Goal: Task Accomplishment & Management: Complete application form

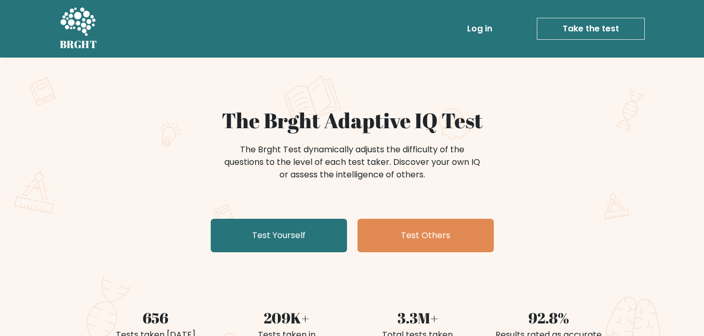
click at [604, 23] on link "Take the test" at bounding box center [591, 29] width 108 height 22
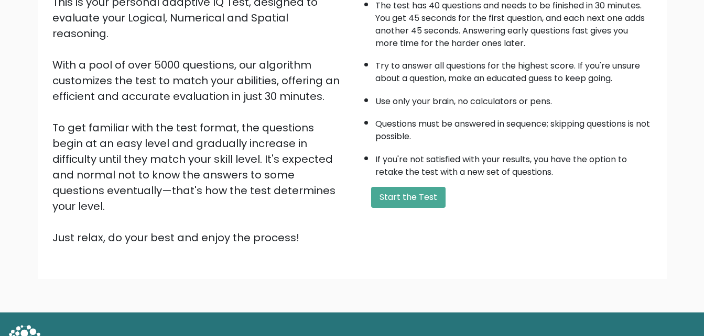
scroll to position [144, 0]
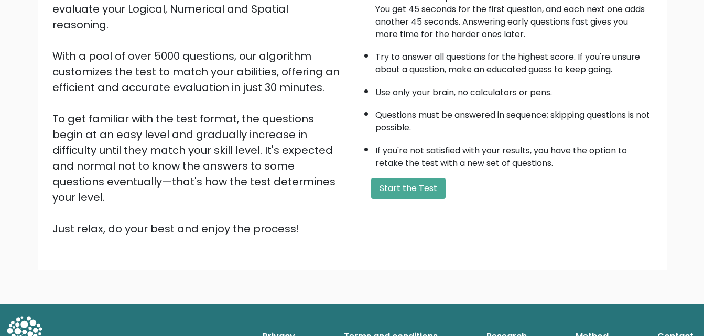
click at [402, 205] on div "A few things before you start: The test has 40 questions and needs to be finish…" at bounding box center [505, 100] width 306 height 272
click at [402, 199] on div "A few things before you start: The test has 40 questions and needs to be finish…" at bounding box center [505, 100] width 306 height 272
click at [412, 189] on button "Start the Test" at bounding box center [408, 188] width 74 height 21
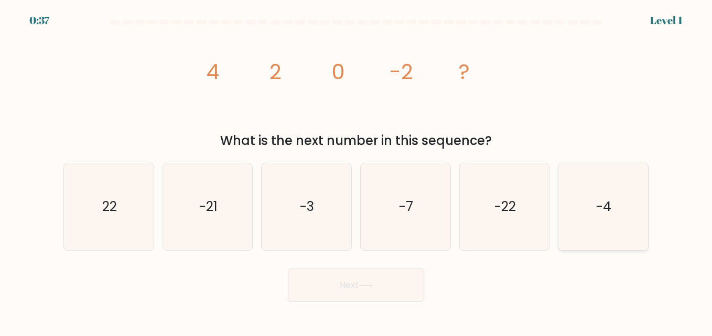
click at [576, 224] on icon "-4" at bounding box center [602, 206] width 87 height 87
click at [356, 171] on input "f. -4" at bounding box center [356, 169] width 1 height 3
radio input "true"
click at [375, 290] on button "Next" at bounding box center [356, 286] width 136 height 34
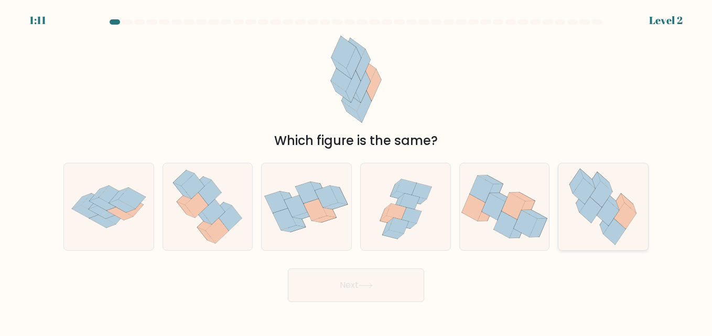
click at [626, 222] on icon at bounding box center [625, 216] width 23 height 26
click at [356, 171] on input "f." at bounding box center [356, 169] width 1 height 3
radio input "true"
click at [368, 279] on button "Next" at bounding box center [356, 286] width 136 height 34
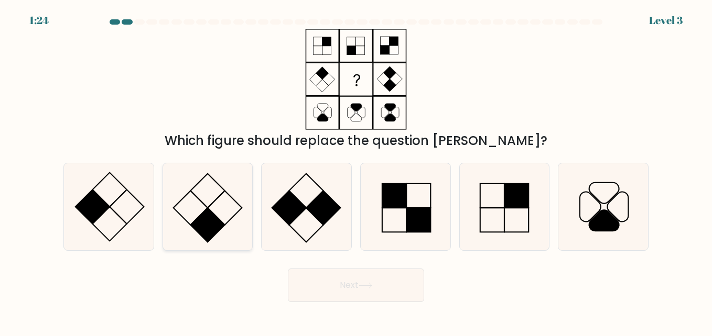
click at [210, 220] on rect at bounding box center [207, 225] width 34 height 34
click at [356, 171] on input "b." at bounding box center [356, 169] width 1 height 3
radio input "true"
click at [392, 279] on button "Next" at bounding box center [356, 286] width 136 height 34
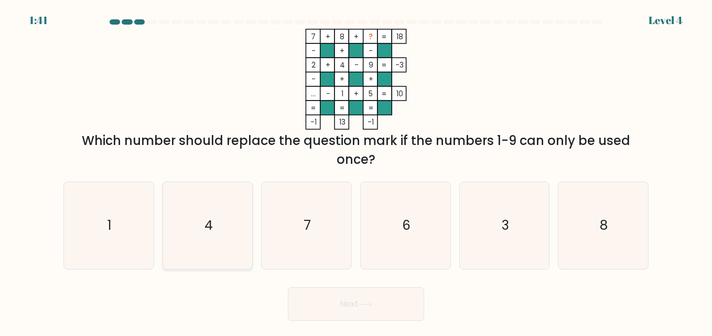
click at [212, 228] on text "4" at bounding box center [208, 225] width 8 height 18
click at [356, 171] on input "b. 4" at bounding box center [356, 169] width 1 height 3
radio input "true"
click at [362, 302] on icon at bounding box center [365, 305] width 14 height 6
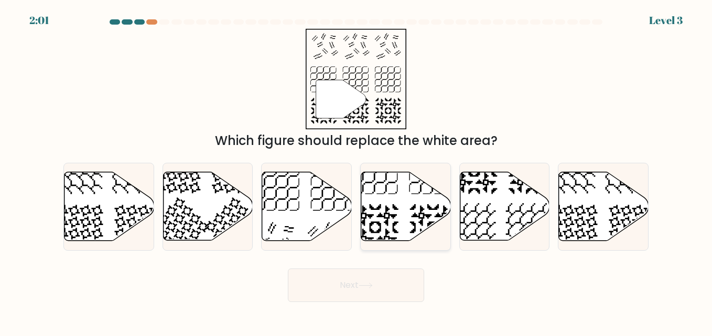
click at [401, 204] on icon at bounding box center [406, 206] width 90 height 69
click at [356, 171] on input "d." at bounding box center [356, 169] width 1 height 3
radio input "true"
click at [389, 306] on body "2:00 Level 3" at bounding box center [356, 168] width 712 height 336
click at [388, 280] on button "Next" at bounding box center [356, 286] width 136 height 34
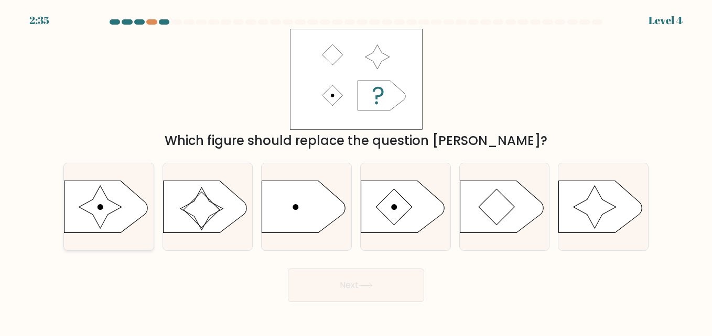
click at [94, 218] on icon at bounding box center [109, 207] width 90 height 53
click at [356, 171] on input "a." at bounding box center [356, 169] width 1 height 3
radio input "true"
click at [384, 290] on button "Next" at bounding box center [356, 286] width 136 height 34
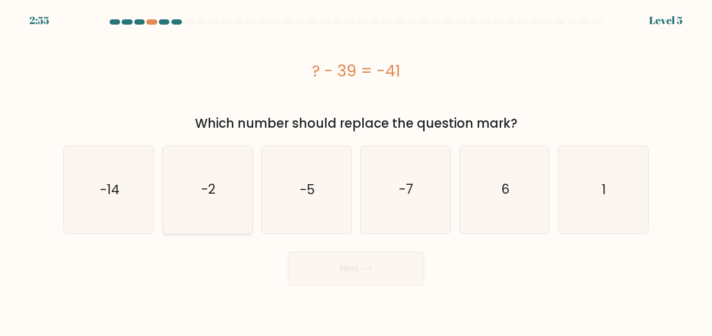
click at [219, 209] on icon "-2" at bounding box center [207, 189] width 87 height 87
click at [356, 171] on input "b. -2" at bounding box center [356, 169] width 1 height 3
radio input "true"
click at [361, 264] on button "Next" at bounding box center [356, 269] width 136 height 34
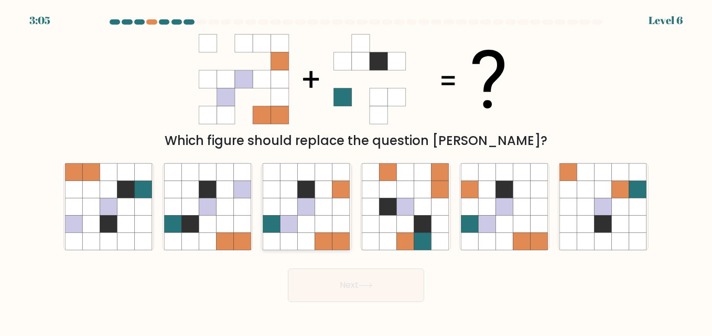
click at [283, 200] on icon at bounding box center [288, 206] width 17 height 17
click at [356, 171] on input "c." at bounding box center [356, 169] width 1 height 3
radio input "true"
click at [362, 286] on icon at bounding box center [365, 285] width 13 height 5
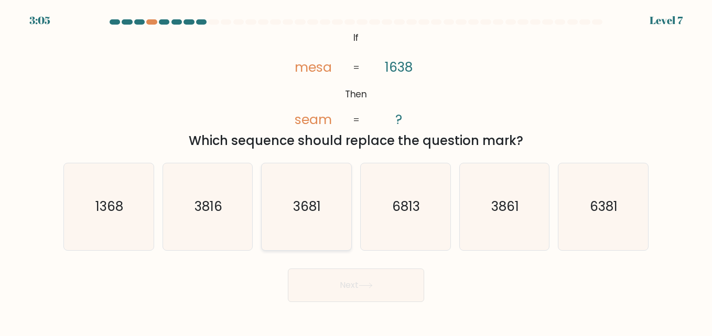
click at [320, 217] on icon "3681" at bounding box center [306, 206] width 87 height 87
click at [356, 171] on input "c. 3681" at bounding box center [356, 169] width 1 height 3
radio input "true"
click at [359, 281] on button "Next" at bounding box center [356, 286] width 136 height 34
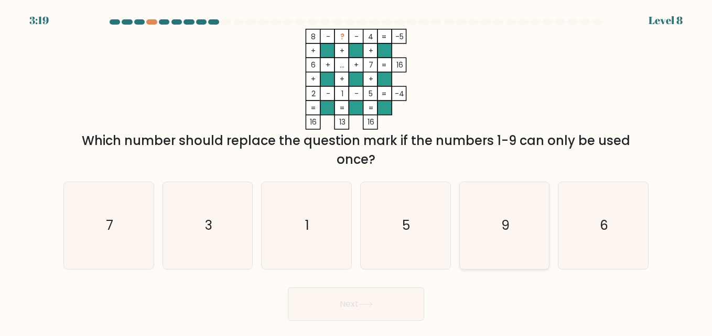
click at [504, 242] on icon "9" at bounding box center [504, 225] width 87 height 87
click at [356, 171] on input "e. 9" at bounding box center [356, 169] width 1 height 3
radio input "true"
click at [376, 310] on button "Next" at bounding box center [356, 305] width 136 height 34
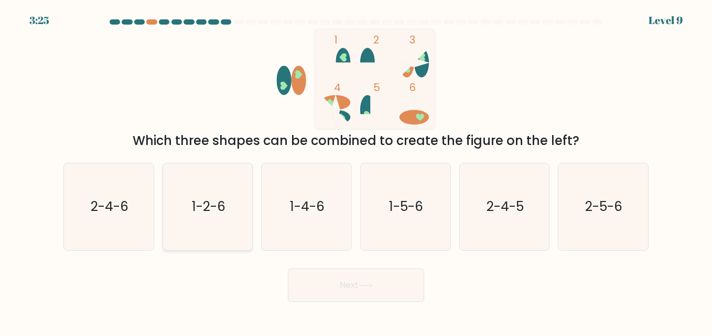
click at [226, 236] on icon "1-2-6" at bounding box center [207, 206] width 87 height 87
click at [356, 171] on input "b. 1-2-6" at bounding box center [356, 169] width 1 height 3
radio input "true"
click at [370, 287] on icon at bounding box center [365, 286] width 14 height 6
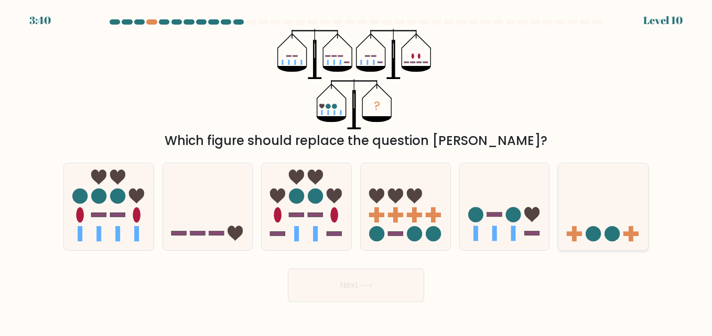
click at [633, 224] on icon at bounding box center [603, 207] width 90 height 74
click at [356, 171] on input "f." at bounding box center [356, 169] width 1 height 3
radio input "true"
click at [497, 241] on icon at bounding box center [505, 207] width 90 height 74
click at [356, 171] on input "e." at bounding box center [356, 169] width 1 height 3
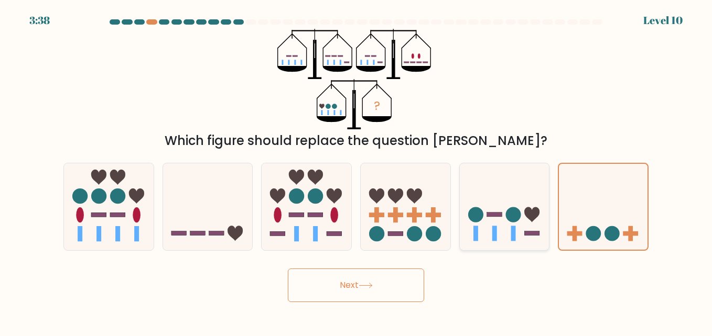
radio input "true"
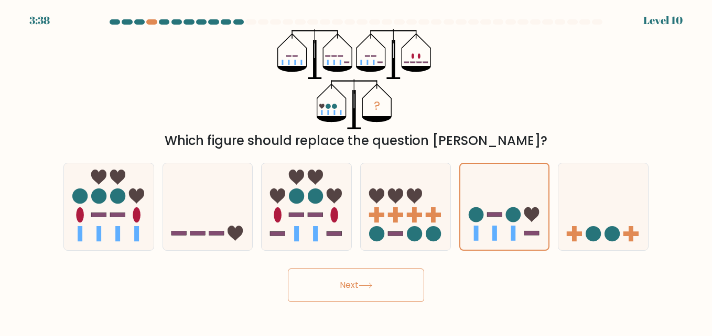
click at [360, 276] on button "Next" at bounding box center [356, 286] width 136 height 34
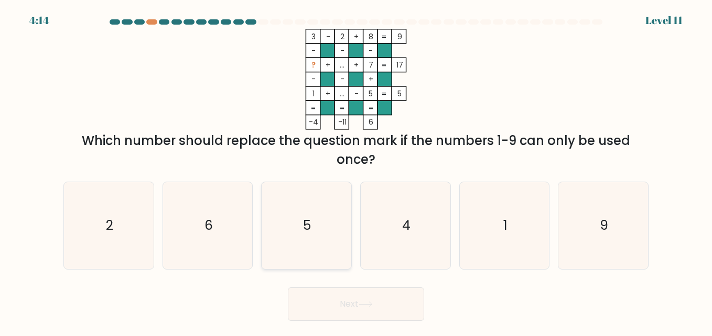
click at [305, 230] on text "5" at bounding box center [307, 225] width 8 height 18
click at [356, 171] on input "c. 5" at bounding box center [356, 169] width 1 height 3
radio input "true"
click at [628, 255] on icon "9" at bounding box center [602, 225] width 87 height 87
click at [356, 171] on input "f. 9" at bounding box center [356, 169] width 1 height 3
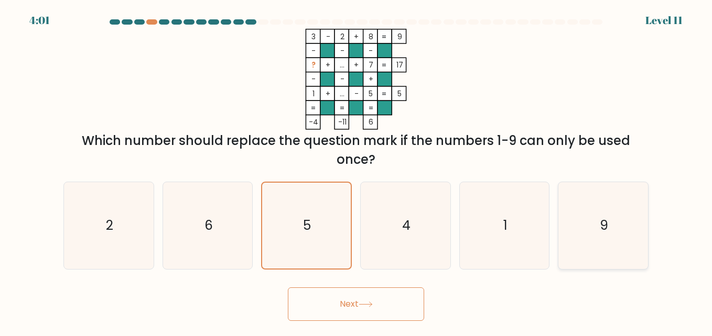
radio input "true"
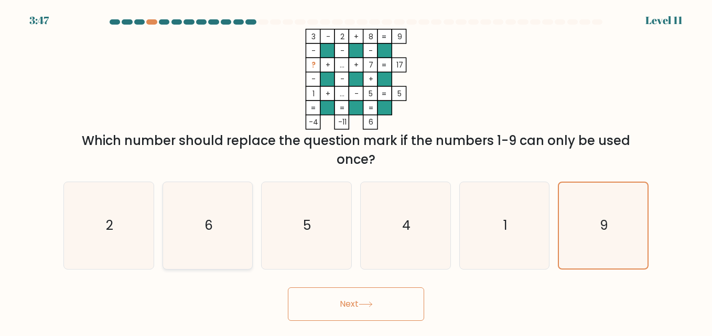
click at [227, 232] on icon "6" at bounding box center [207, 225] width 87 height 87
click at [356, 171] on input "b. 6" at bounding box center [356, 169] width 1 height 3
radio input "true"
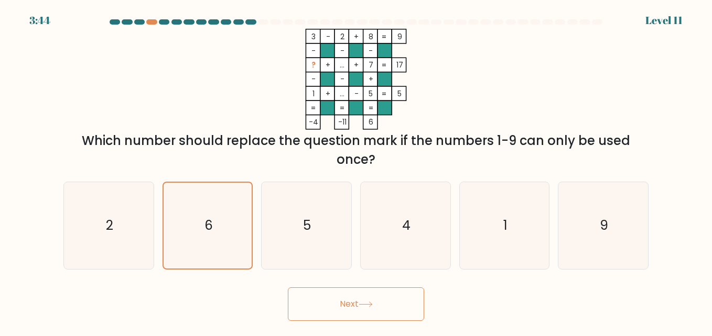
click at [401, 309] on button "Next" at bounding box center [356, 305] width 136 height 34
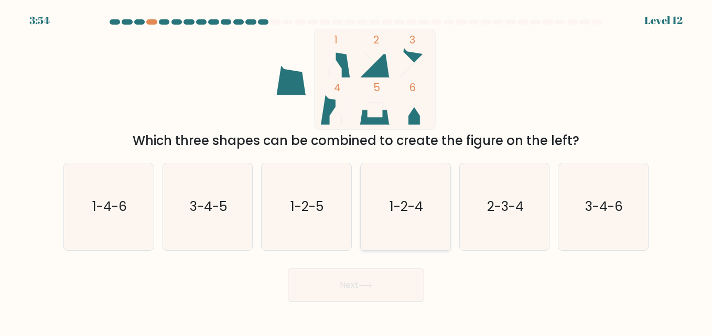
click at [426, 225] on icon "1-2-4" at bounding box center [405, 206] width 87 height 87
click at [356, 171] on input "d. 1-2-4" at bounding box center [356, 169] width 1 height 3
radio input "true"
click at [366, 293] on button "Next" at bounding box center [356, 286] width 136 height 34
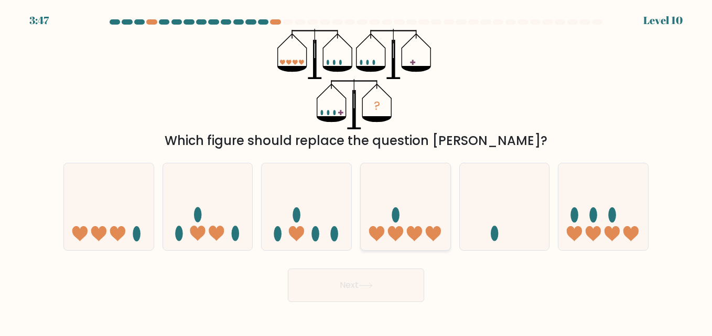
click at [421, 215] on icon at bounding box center [406, 207] width 90 height 74
click at [356, 171] on input "d." at bounding box center [356, 169] width 1 height 3
radio input "true"
click at [605, 204] on icon at bounding box center [603, 207] width 90 height 74
click at [356, 171] on input "f." at bounding box center [356, 169] width 1 height 3
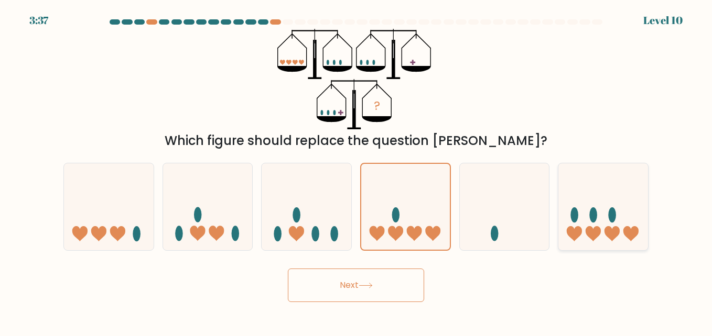
radio input "true"
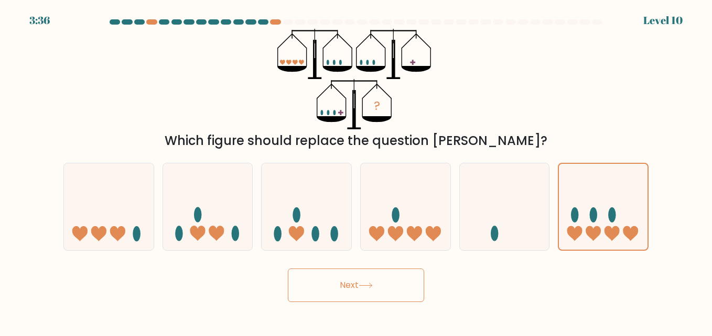
click at [385, 288] on button "Next" at bounding box center [356, 286] width 136 height 34
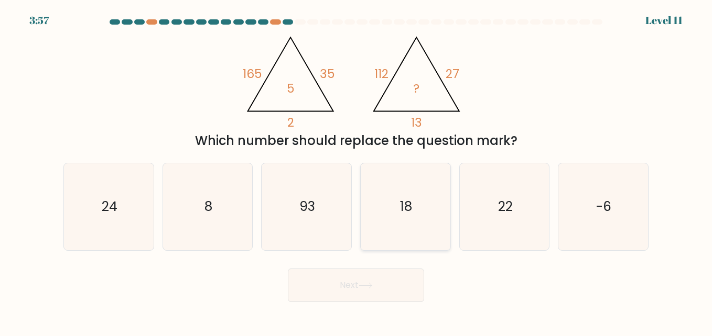
click at [429, 212] on icon "18" at bounding box center [405, 206] width 87 height 87
click at [356, 171] on input "d. 18" at bounding box center [356, 169] width 1 height 3
radio input "true"
click at [613, 216] on icon "-6" at bounding box center [602, 206] width 87 height 87
click at [356, 171] on input "f. -6" at bounding box center [356, 169] width 1 height 3
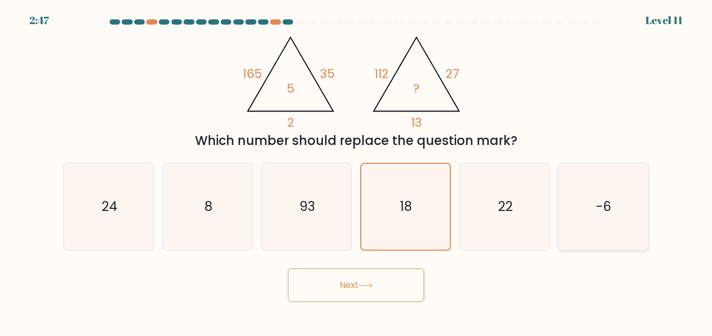
radio input "true"
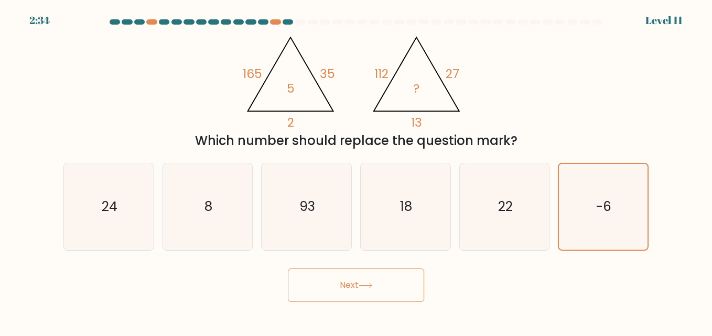
click at [383, 285] on button "Next" at bounding box center [356, 286] width 136 height 34
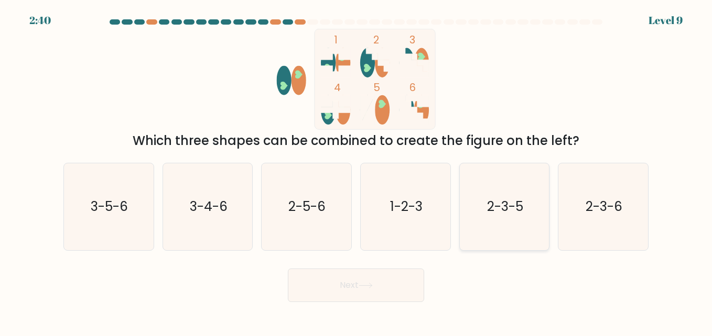
click at [519, 229] on icon "2-3-5" at bounding box center [504, 206] width 87 height 87
click at [356, 171] on input "e. 2-3-5" at bounding box center [356, 169] width 1 height 3
radio input "true"
click at [398, 288] on button "Next" at bounding box center [356, 286] width 136 height 34
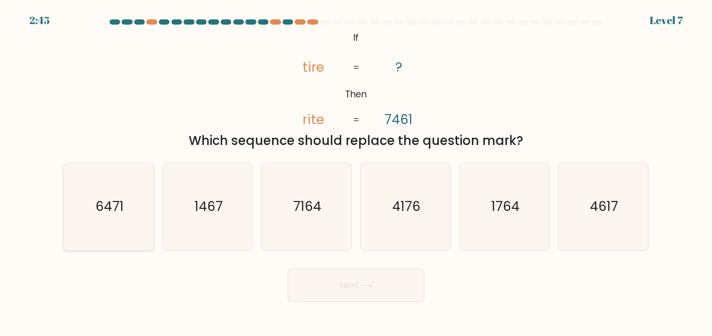
click at [86, 199] on icon "6471" at bounding box center [108, 206] width 87 height 87
click at [356, 171] on input "a. 6471" at bounding box center [356, 169] width 1 height 3
radio input "true"
click at [344, 278] on button "Next" at bounding box center [356, 286] width 136 height 34
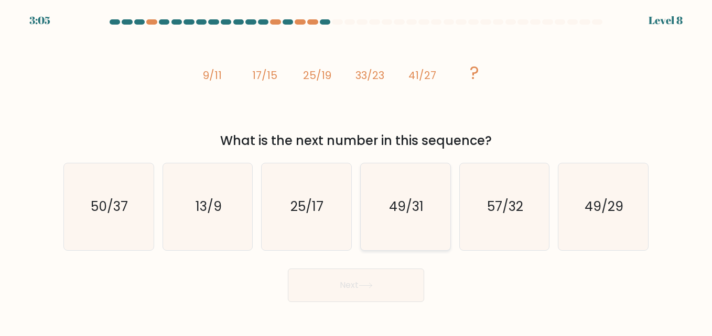
click at [432, 206] on icon "49/31" at bounding box center [405, 206] width 87 height 87
click at [356, 171] on input "d. 49/31" at bounding box center [356, 169] width 1 height 3
radio input "true"
click at [399, 288] on button "Next" at bounding box center [356, 286] width 136 height 34
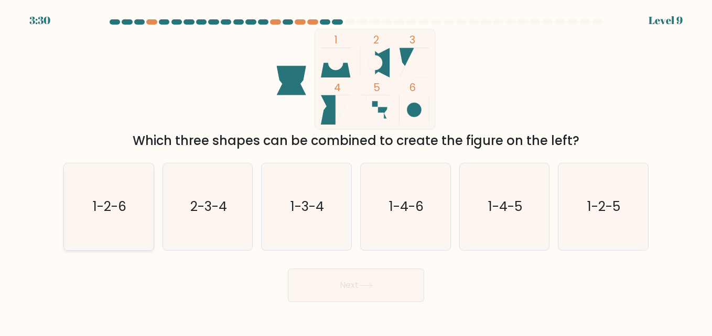
click at [111, 202] on text "1-2-6" at bounding box center [110, 207] width 34 height 18
click at [356, 171] on input "a. 1-2-6" at bounding box center [356, 169] width 1 height 3
radio input "true"
click at [376, 292] on button "Next" at bounding box center [356, 286] width 136 height 34
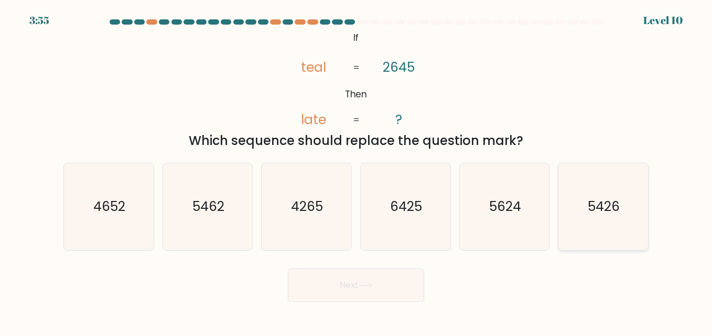
click at [601, 202] on text "5426" at bounding box center [604, 207] width 32 height 18
click at [356, 171] on input "f. 5426" at bounding box center [356, 169] width 1 height 3
radio input "true"
click at [395, 281] on button "Next" at bounding box center [356, 286] width 136 height 34
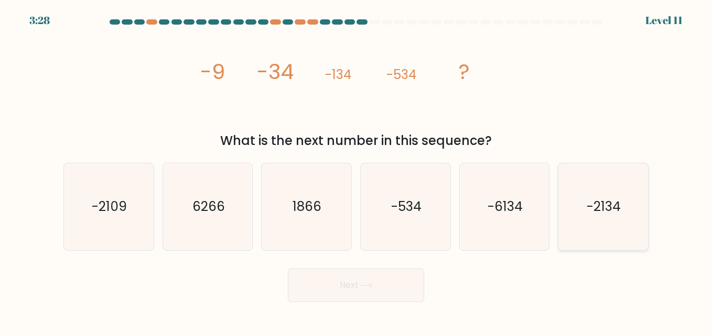
click at [613, 228] on icon "-2134" at bounding box center [602, 206] width 87 height 87
click at [356, 171] on input "f. -2134" at bounding box center [356, 169] width 1 height 3
radio input "true"
click at [401, 287] on button "Next" at bounding box center [356, 286] width 136 height 34
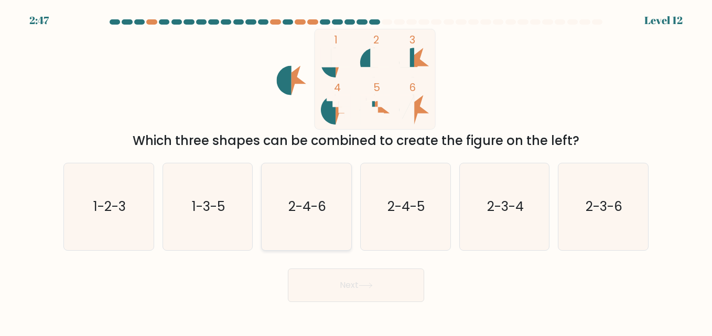
click at [314, 221] on icon "2-4-6" at bounding box center [306, 206] width 87 height 87
click at [356, 171] on input "c. 2-4-6" at bounding box center [356, 169] width 1 height 3
radio input "true"
click at [369, 275] on button "Next" at bounding box center [356, 286] width 136 height 34
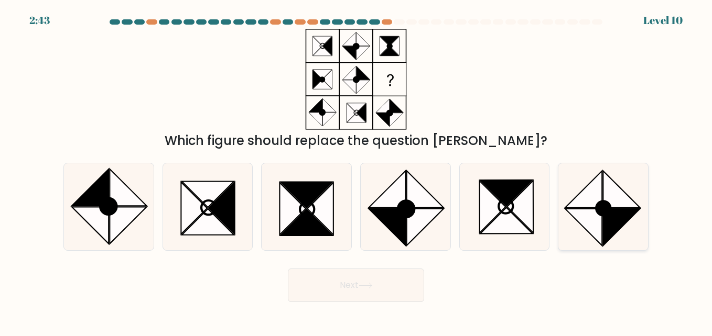
click at [619, 224] on icon at bounding box center [621, 227] width 37 height 37
click at [356, 171] on input "f." at bounding box center [356, 169] width 1 height 3
radio input "true"
drag, startPoint x: 363, startPoint y: 298, endPoint x: 378, endPoint y: 296, distance: 14.8
click at [363, 298] on button "Next" at bounding box center [356, 286] width 136 height 34
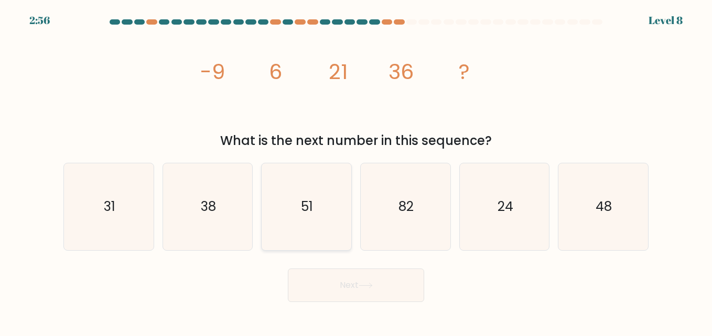
click at [277, 193] on icon "51" at bounding box center [306, 206] width 87 height 87
click at [356, 171] on input "c. 51" at bounding box center [356, 169] width 1 height 3
radio input "true"
click at [347, 289] on button "Next" at bounding box center [356, 286] width 136 height 34
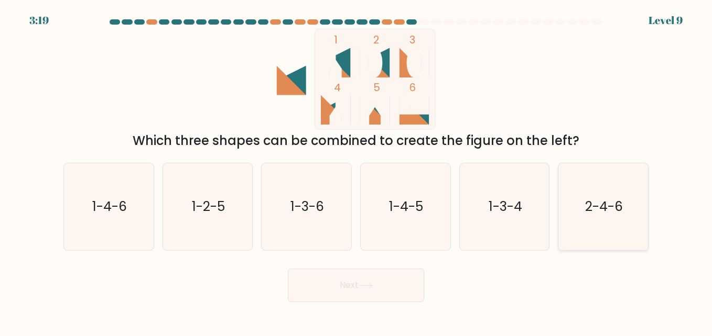
click at [586, 227] on icon "2-4-6" at bounding box center [602, 206] width 87 height 87
click at [356, 171] on input "f. 2-4-6" at bounding box center [356, 169] width 1 height 3
radio input "true"
click at [128, 208] on icon "1-4-6" at bounding box center [108, 206] width 87 height 87
click at [356, 171] on input "a. 1-4-6" at bounding box center [356, 169] width 1 height 3
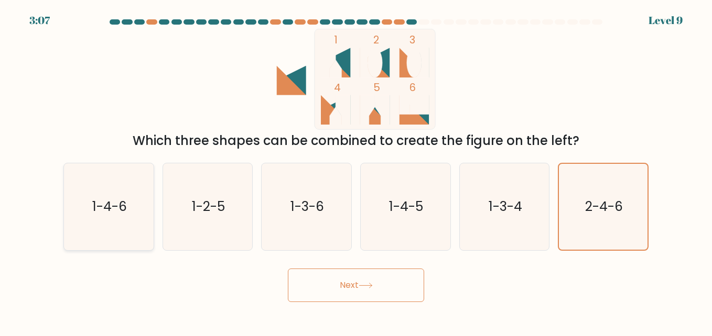
radio input "true"
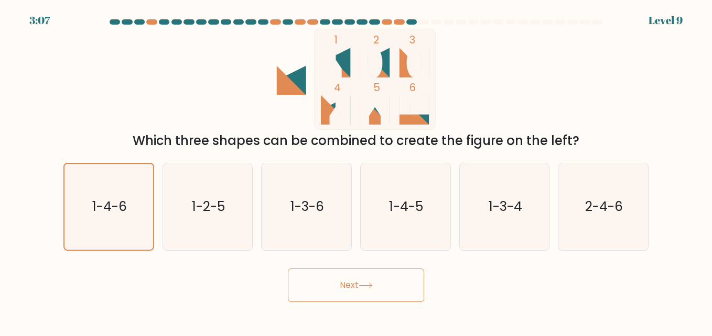
click at [399, 288] on button "Next" at bounding box center [356, 286] width 136 height 34
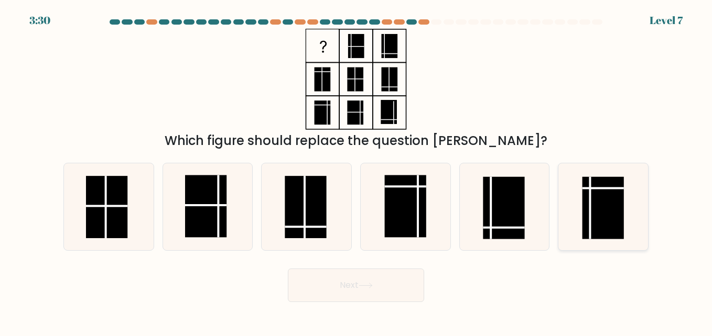
click at [599, 217] on rect at bounding box center [602, 208] width 41 height 62
click at [356, 171] on input "f." at bounding box center [356, 169] width 1 height 3
radio input "true"
click at [364, 286] on icon at bounding box center [365, 285] width 13 height 5
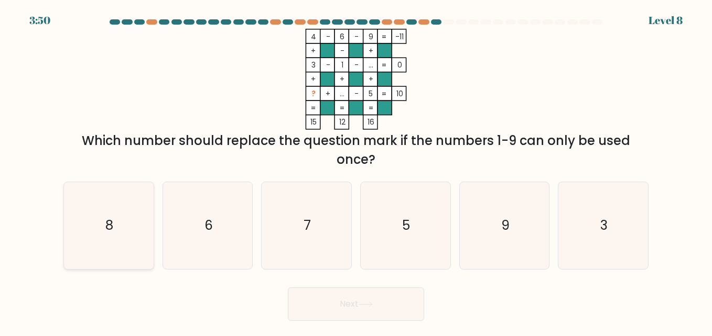
click at [115, 230] on icon "8" at bounding box center [108, 225] width 87 height 87
click at [356, 171] on input "a. 8" at bounding box center [356, 169] width 1 height 3
radio input "true"
click at [416, 312] on button "Next" at bounding box center [356, 305] width 136 height 34
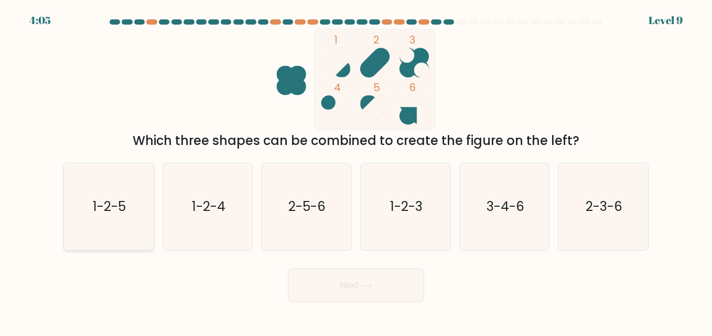
click at [86, 218] on icon "1-2-5" at bounding box center [108, 206] width 87 height 87
click at [356, 171] on input "a. 1-2-5" at bounding box center [356, 169] width 1 height 3
radio input "true"
click at [377, 279] on button "Next" at bounding box center [356, 286] width 136 height 34
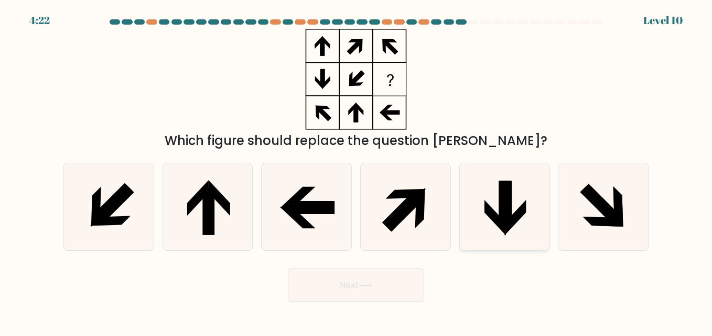
click at [511, 199] on icon at bounding box center [506, 204] width 12 height 47
click at [356, 171] on input "e." at bounding box center [356, 169] width 1 height 3
radio input "true"
click at [629, 226] on icon at bounding box center [602, 206] width 87 height 87
click at [356, 171] on input "f." at bounding box center [356, 169] width 1 height 3
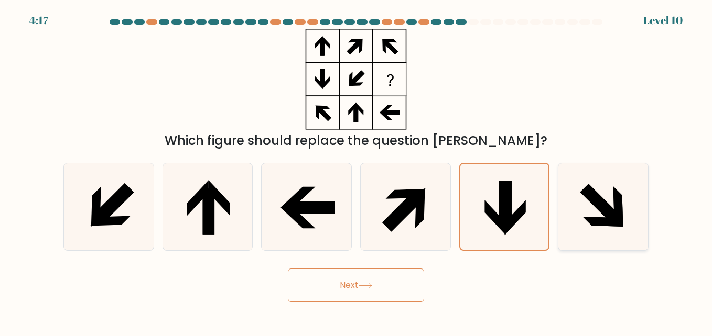
radio input "true"
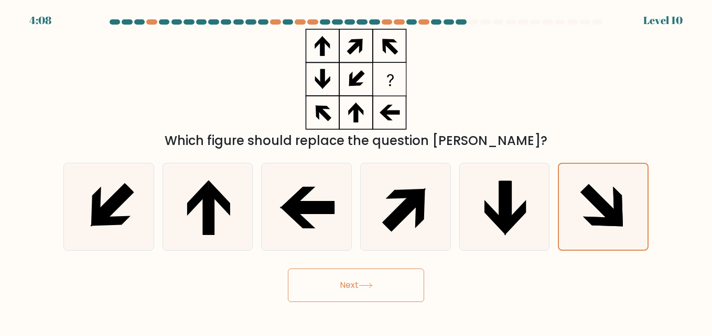
click at [381, 282] on button "Next" at bounding box center [356, 286] width 136 height 34
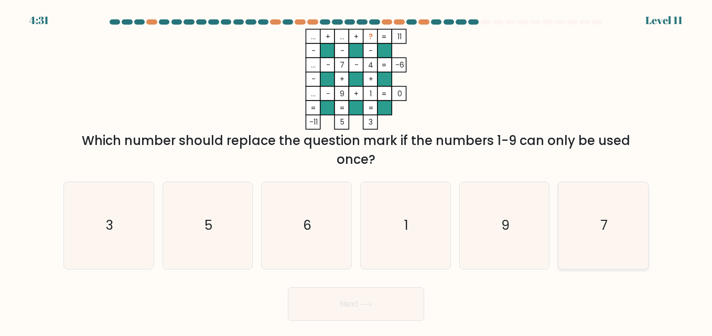
click at [575, 245] on icon "7" at bounding box center [602, 225] width 87 height 87
click at [356, 171] on input "f. 7" at bounding box center [356, 169] width 1 height 3
radio input "true"
click at [421, 240] on icon "1" at bounding box center [405, 225] width 87 height 87
click at [356, 171] on input "d. 1" at bounding box center [356, 169] width 1 height 3
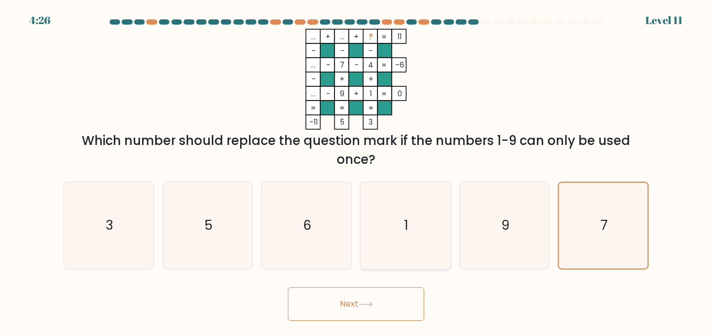
radio input "true"
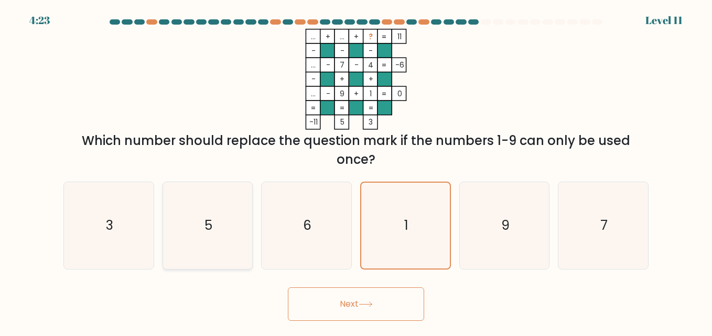
click at [194, 236] on icon "5" at bounding box center [207, 225] width 87 height 87
click at [356, 171] on input "b. 5" at bounding box center [356, 169] width 1 height 3
radio input "true"
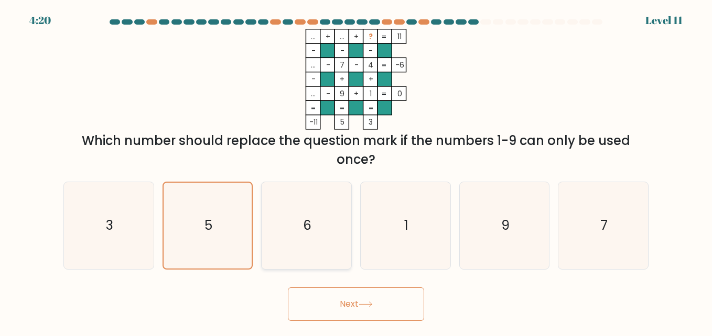
click at [325, 225] on icon "6" at bounding box center [306, 225] width 87 height 87
click at [356, 171] on input "c. 6" at bounding box center [356, 169] width 1 height 3
radio input "true"
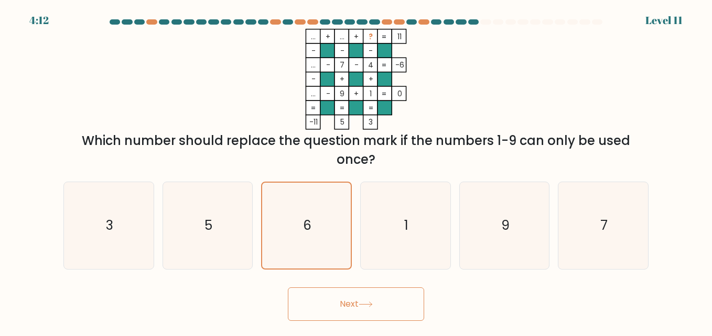
click at [379, 306] on button "Next" at bounding box center [356, 305] width 136 height 34
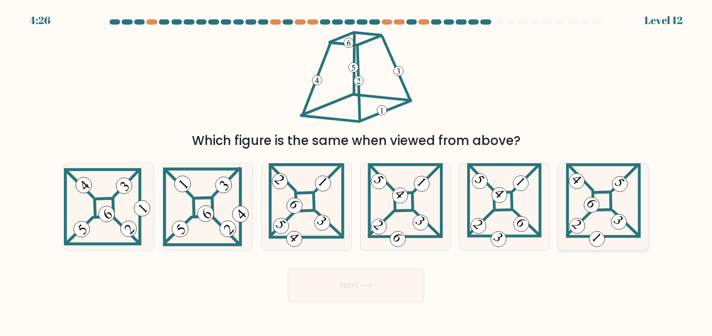
click at [586, 199] on icon at bounding box center [602, 206] width 75 height 87
click at [356, 171] on input "f." at bounding box center [356, 169] width 1 height 3
radio input "true"
click at [376, 276] on button "Next" at bounding box center [356, 286] width 136 height 34
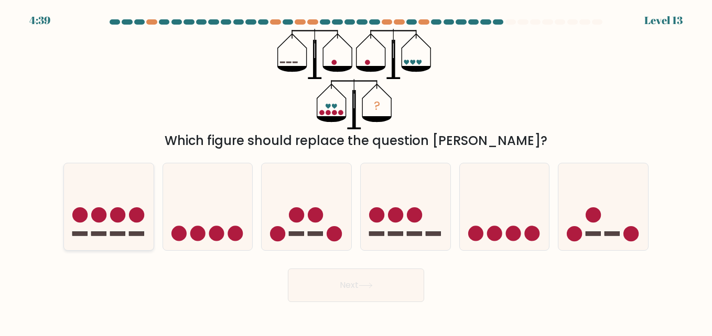
click at [141, 187] on icon at bounding box center [109, 207] width 90 height 74
click at [356, 171] on input "a." at bounding box center [356, 169] width 1 height 3
radio input "true"
click at [431, 212] on icon at bounding box center [406, 207] width 90 height 74
click at [356, 171] on input "d." at bounding box center [356, 169] width 1 height 3
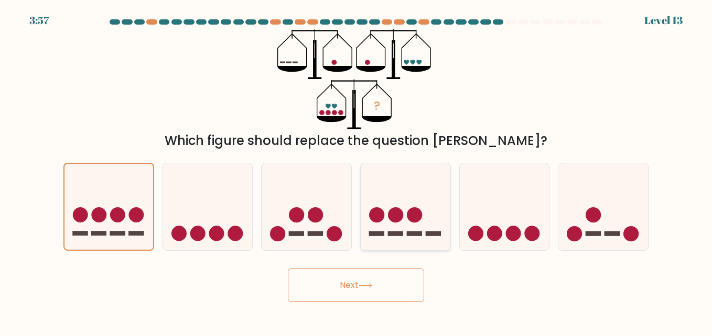
radio input "true"
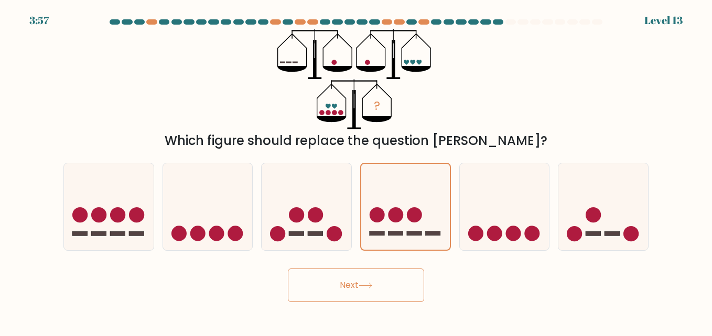
click at [405, 294] on button "Next" at bounding box center [356, 286] width 136 height 34
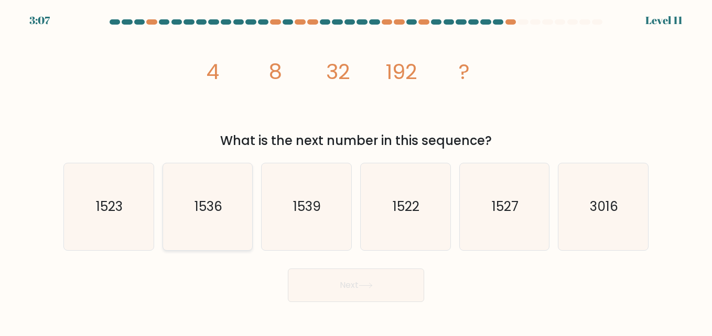
click at [252, 217] on div "1536" at bounding box center [207, 207] width 91 height 88
click at [356, 171] on input "b. 1536" at bounding box center [356, 169] width 1 height 3
radio input "true"
click at [367, 299] on button "Next" at bounding box center [356, 286] width 136 height 34
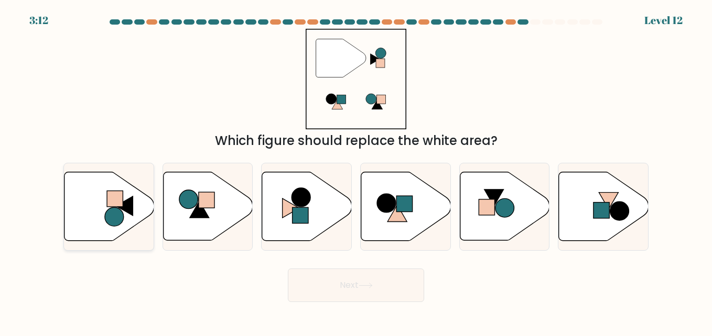
click at [117, 216] on circle at bounding box center [114, 217] width 19 height 19
click at [356, 171] on input "a." at bounding box center [356, 169] width 1 height 3
radio input "true"
click at [345, 289] on button "Next" at bounding box center [356, 286] width 136 height 34
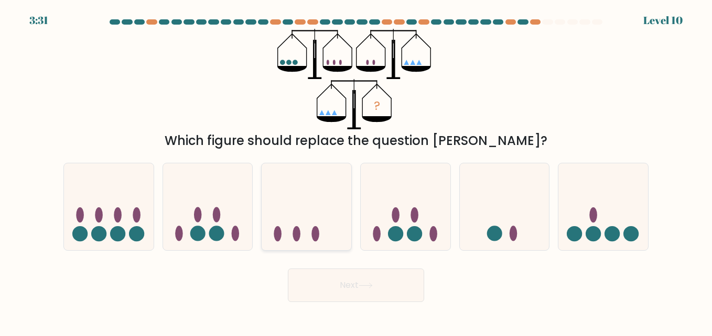
click at [315, 216] on icon at bounding box center [306, 207] width 90 height 74
click at [356, 171] on input "c." at bounding box center [356, 169] width 1 height 3
radio input "true"
click at [499, 206] on icon at bounding box center [505, 207] width 90 height 74
click at [356, 171] on input "e." at bounding box center [356, 169] width 1 height 3
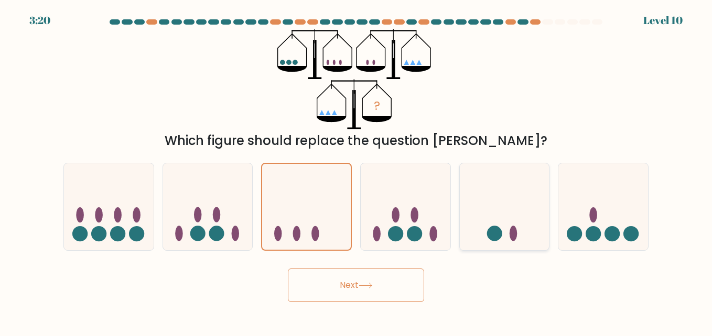
radio input "true"
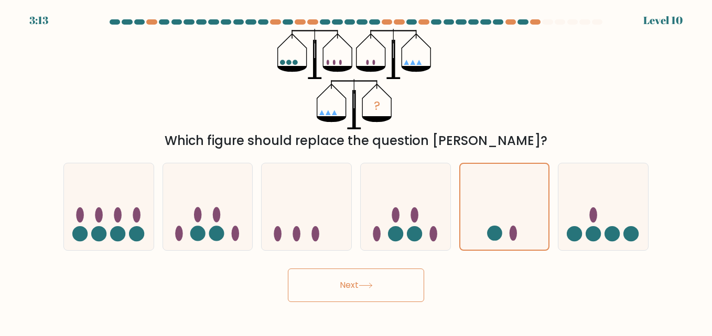
click at [339, 288] on button "Next" at bounding box center [356, 286] width 136 height 34
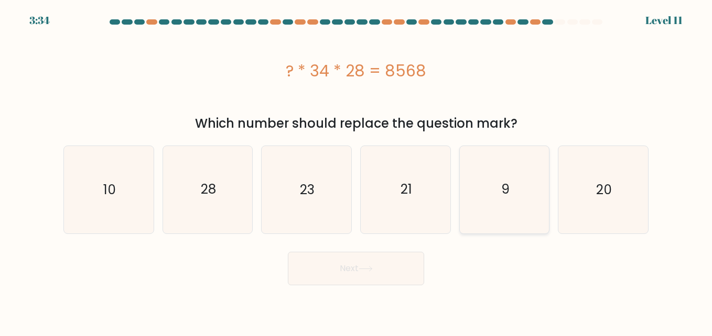
click at [500, 209] on icon "9" at bounding box center [504, 189] width 87 height 87
click at [356, 171] on input "e. 9" at bounding box center [356, 169] width 1 height 3
radio input "true"
click at [389, 262] on button "Next" at bounding box center [356, 269] width 136 height 34
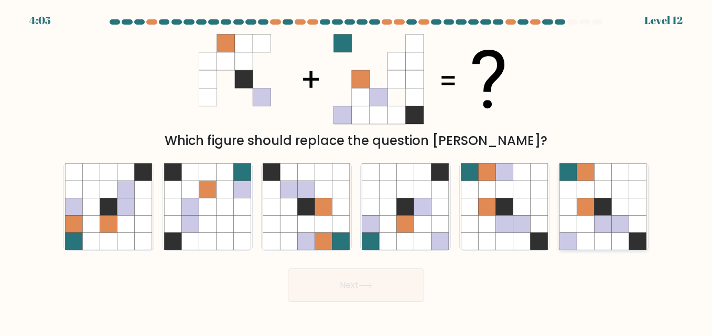
click at [617, 190] on icon at bounding box center [620, 189] width 17 height 17
click at [356, 171] on input "f." at bounding box center [356, 169] width 1 height 3
radio input "true"
click at [348, 285] on button "Next" at bounding box center [356, 286] width 136 height 34
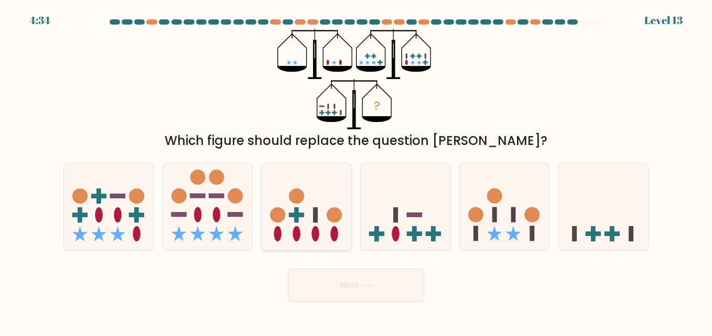
click at [322, 204] on icon at bounding box center [306, 207] width 90 height 74
click at [356, 171] on input "c." at bounding box center [356, 169] width 1 height 3
radio input "true"
click at [619, 211] on icon at bounding box center [603, 207] width 90 height 74
click at [356, 171] on input "f." at bounding box center [356, 169] width 1 height 3
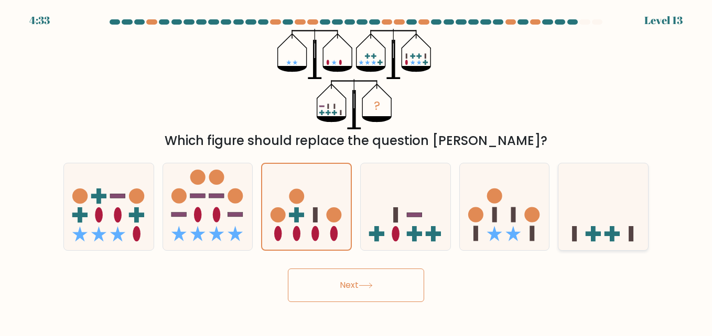
radio input "true"
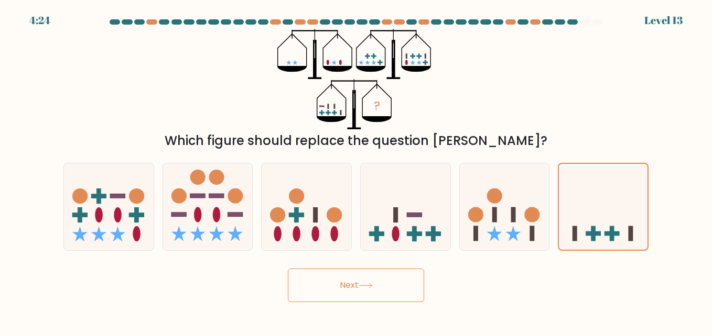
click at [330, 277] on button "Next" at bounding box center [356, 286] width 136 height 34
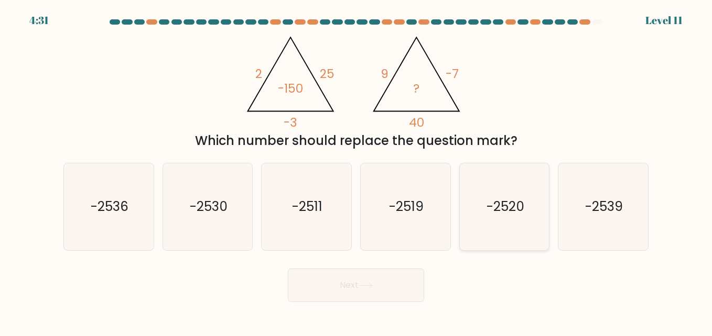
click at [512, 195] on icon "-2520" at bounding box center [504, 206] width 87 height 87
click at [356, 171] on input "e. -2520" at bounding box center [356, 169] width 1 height 3
radio input "true"
click at [379, 276] on button "Next" at bounding box center [356, 286] width 136 height 34
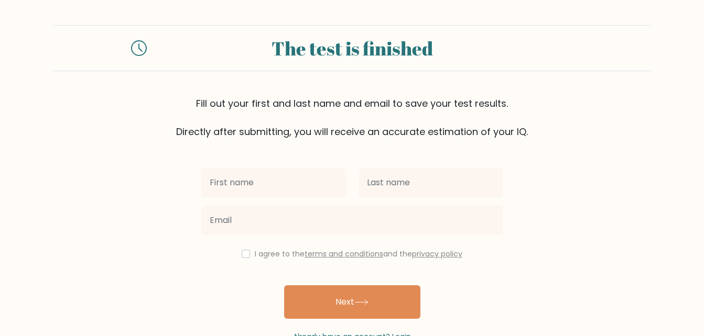
click at [262, 199] on div at bounding box center [273, 183] width 157 height 38
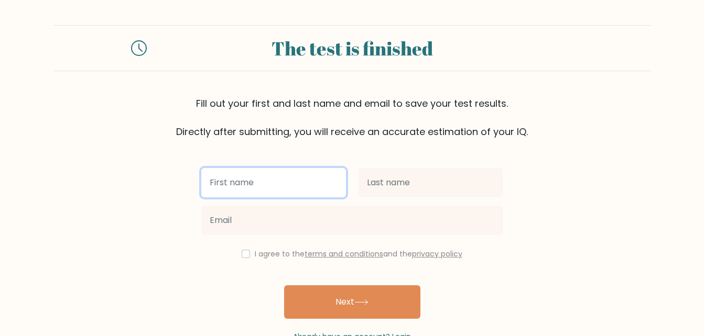
click at [277, 182] on input "text" at bounding box center [273, 182] width 145 height 29
type input "Julie Ivie"
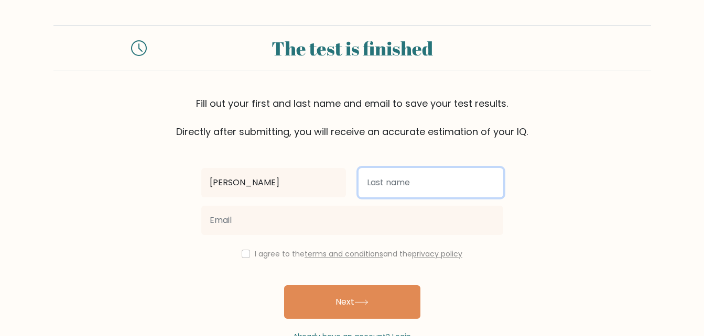
click at [411, 175] on input "text" at bounding box center [430, 182] width 145 height 29
type input "San Juan"
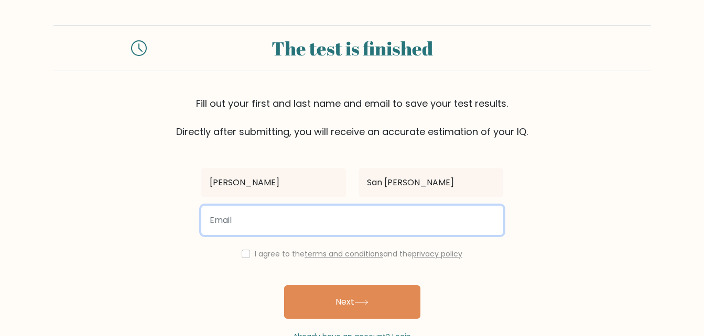
click at [374, 222] on input "email" at bounding box center [352, 220] width 302 height 29
type input "oridoji@gmail.com"
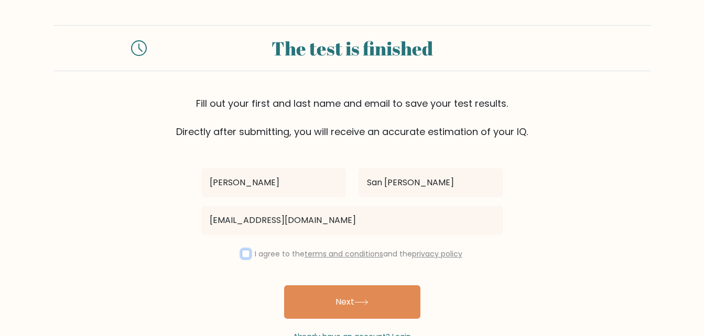
click at [242, 254] on input "checkbox" at bounding box center [246, 254] width 8 height 8
checkbox input "true"
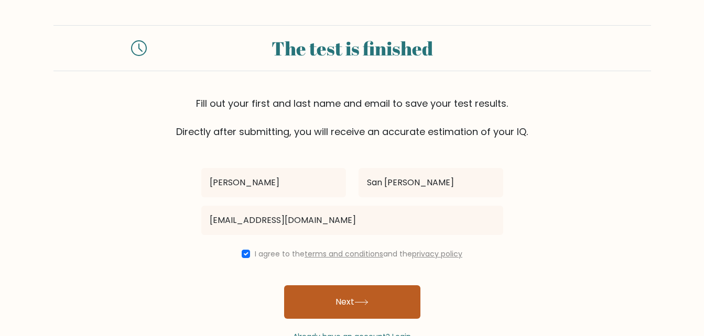
click at [375, 300] on button "Next" at bounding box center [352, 303] width 136 height 34
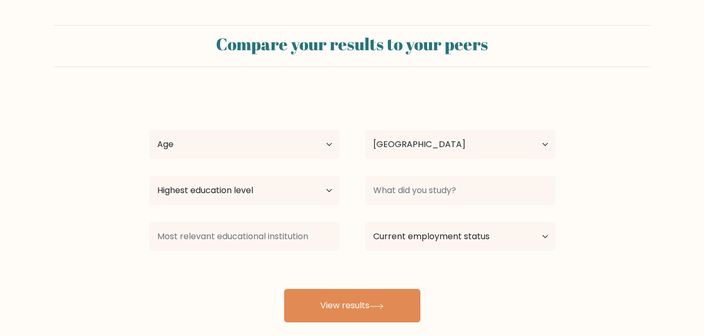
select select "PH"
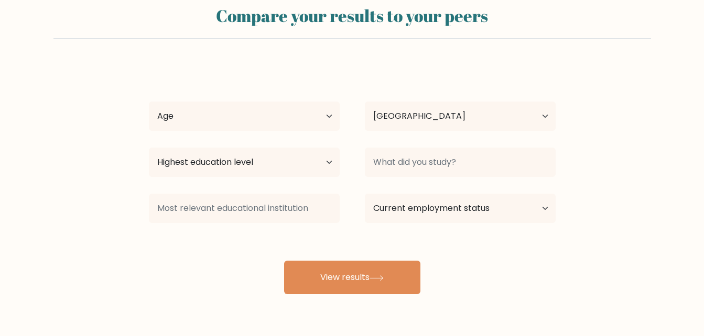
scroll to position [27, 0]
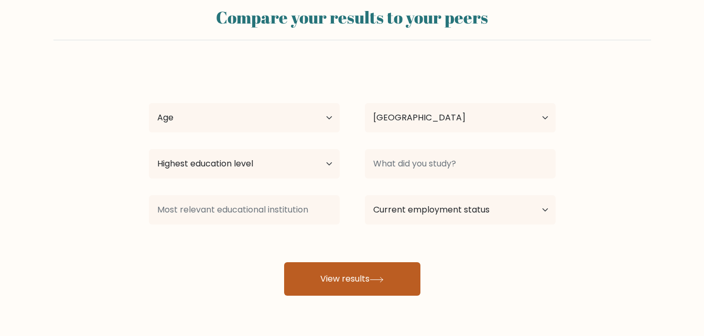
click at [367, 276] on button "View results" at bounding box center [352, 280] width 136 height 34
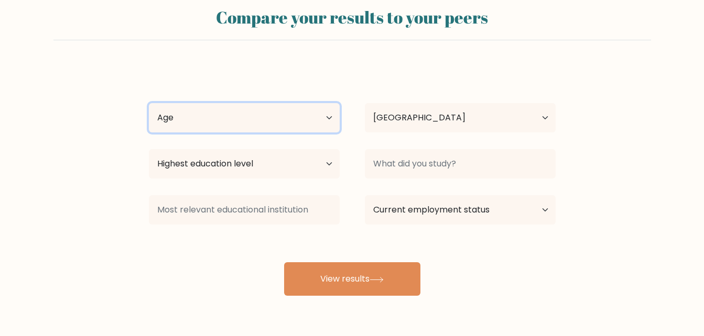
click at [323, 111] on select "Age Under 18 years old 18-24 years old 25-34 years old 35-44 years old 45-54 ye…" at bounding box center [244, 117] width 191 height 29
select select "25_34"
click at [149, 103] on select "Age Under 18 years old 18-24 years old 25-34 years old 35-44 years old 45-54 ye…" at bounding box center [244, 117] width 191 height 29
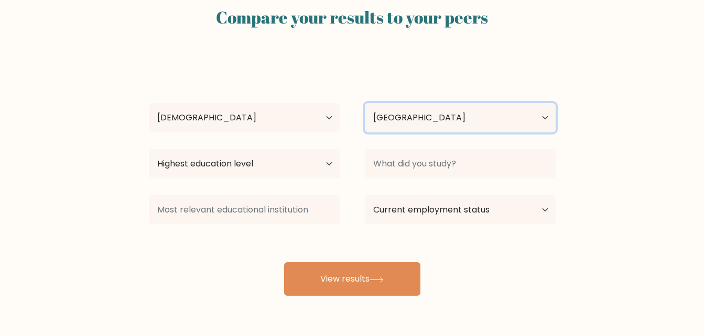
click at [451, 125] on select "Country Afghanistan Albania Algeria American Samoa Andorra Angola Anguilla Anta…" at bounding box center [460, 117] width 191 height 29
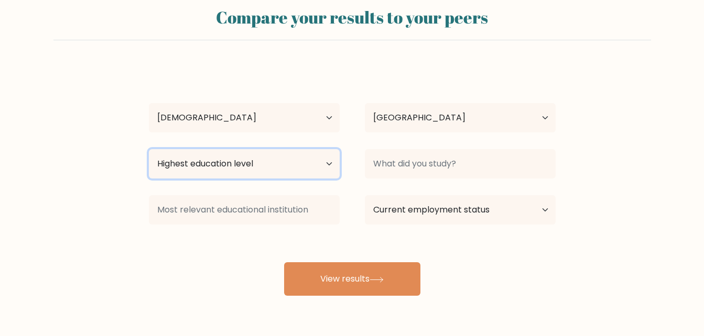
click at [293, 170] on select "Highest education level No schooling Primary Lower Secondary Upper Secondary Oc…" at bounding box center [244, 163] width 191 height 29
select select "bachelors_degree"
click at [149, 149] on select "Highest education level No schooling Primary Lower Secondary Upper Secondary Oc…" at bounding box center [244, 163] width 191 height 29
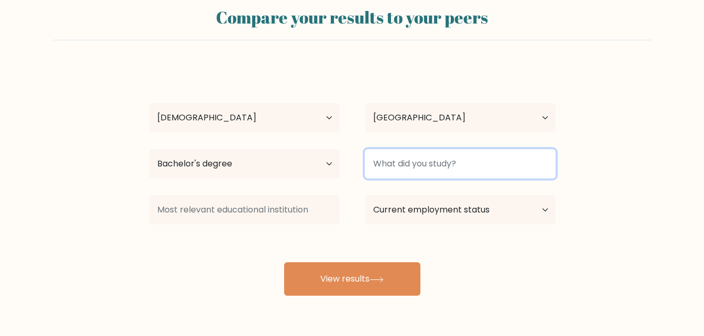
click at [446, 155] on input at bounding box center [460, 163] width 191 height 29
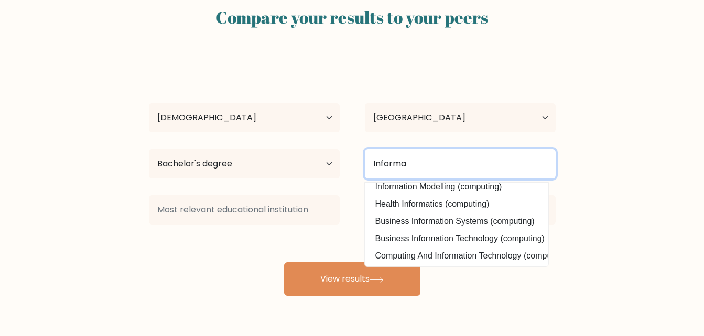
scroll to position [0, 0]
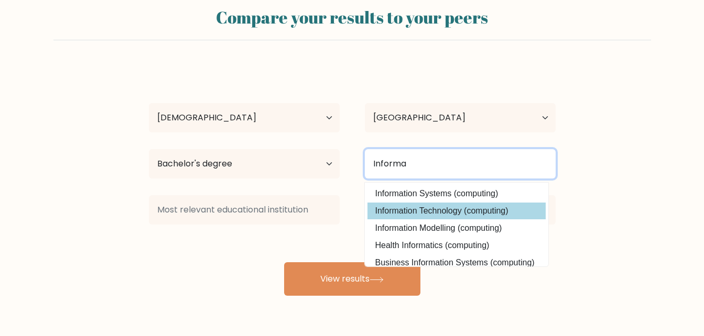
type input "Informa"
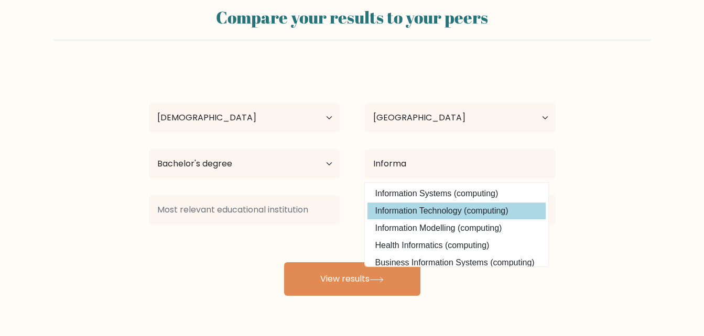
click at [487, 212] on div "Julie Ivie San Juan Age Under 18 years old 18-24 years old 25-34 years old 35-4…" at bounding box center [352, 181] width 419 height 231
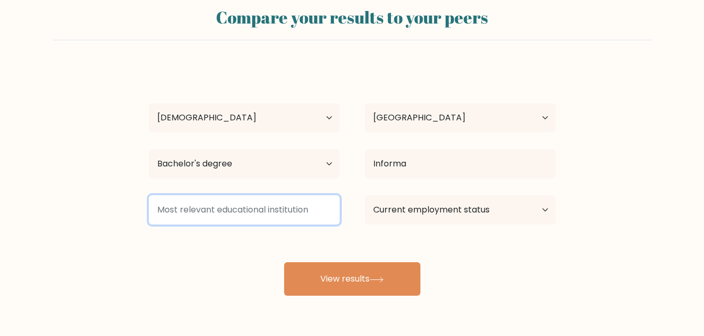
click at [263, 217] on input at bounding box center [244, 209] width 191 height 29
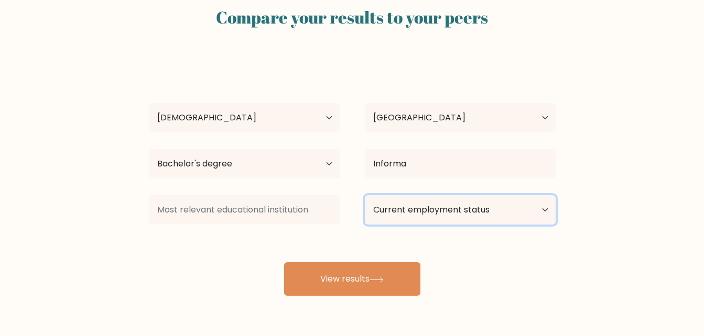
click at [477, 212] on select "Current employment status Employed Student Retired Other / prefer not to answer" at bounding box center [460, 209] width 191 height 29
select select "other"
click at [365, 195] on select "Current employment status Employed Student Retired Other / prefer not to answer" at bounding box center [460, 209] width 191 height 29
click at [475, 223] on select "Current employment status Employed Student Retired Other / prefer not to answer" at bounding box center [460, 209] width 191 height 29
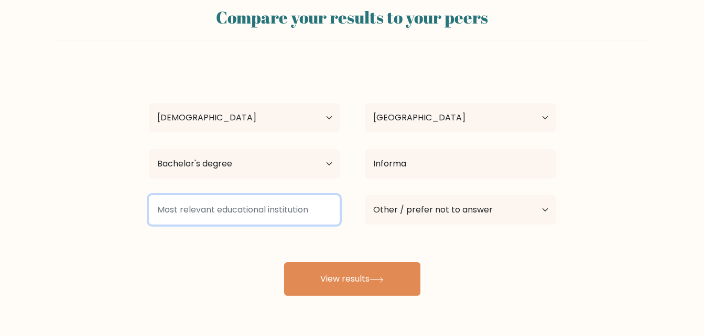
click at [278, 213] on input at bounding box center [244, 209] width 191 height 29
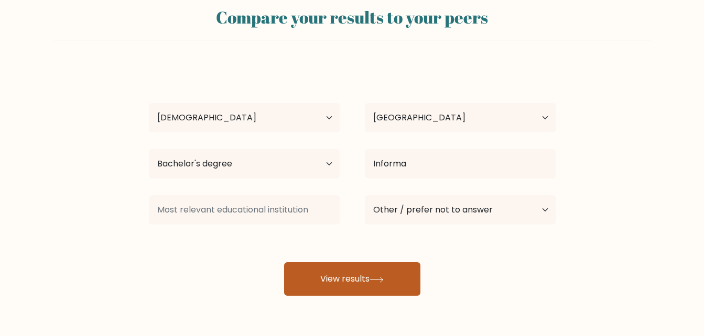
click at [362, 280] on button "View results" at bounding box center [352, 280] width 136 height 34
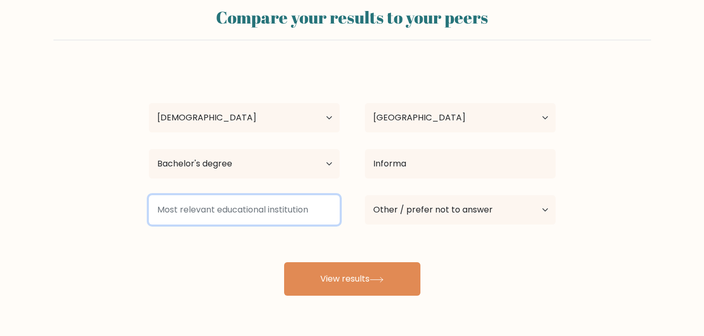
click at [281, 204] on input at bounding box center [244, 209] width 191 height 29
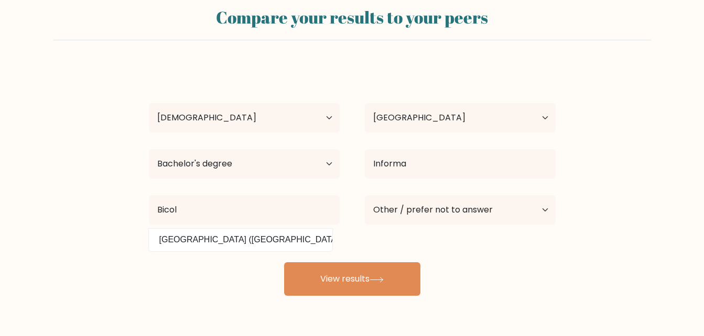
click at [264, 225] on div "Bicol Bicol University (Philippines)" at bounding box center [244, 210] width 216 height 38
click at [266, 238] on div "Julie Ivie San Juan Age Under 18 years old 18-24 years old 25-34 years old 35-4…" at bounding box center [352, 181] width 419 height 231
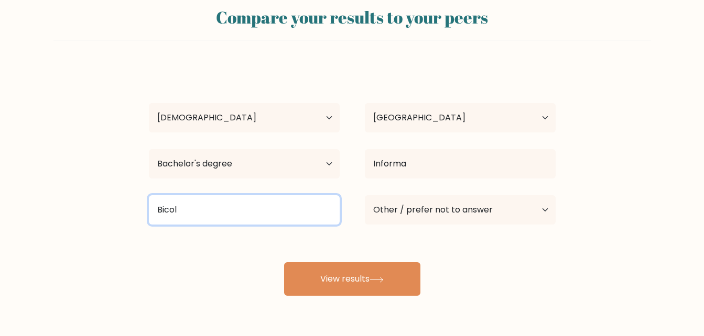
click at [263, 212] on input "Bicol" at bounding box center [244, 209] width 191 height 29
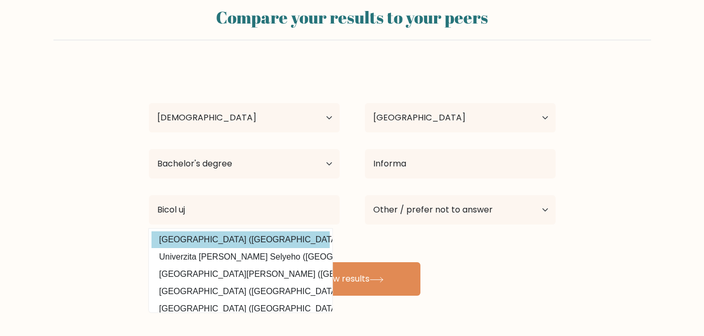
click at [246, 239] on div "Julie Ivie San Juan Age Under 18 years old 18-24 years old 25-34 years old 35-4…" at bounding box center [352, 181] width 419 height 231
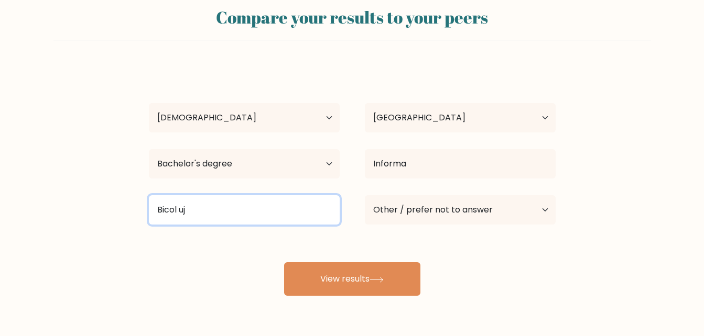
click at [215, 210] on input "Bicol uj" at bounding box center [244, 209] width 191 height 29
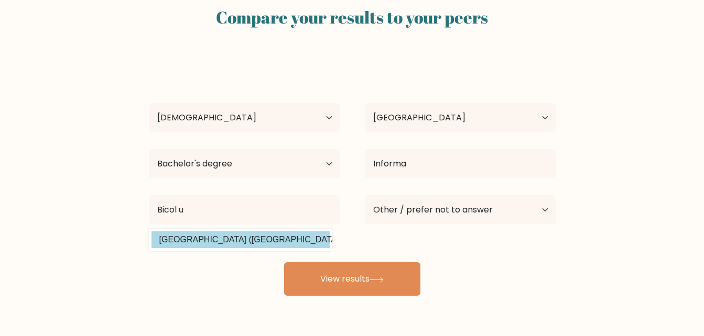
click at [217, 235] on div "Julie Ivie San Juan Age Under 18 years old 18-24 years old 25-34 years old 35-4…" at bounding box center [352, 181] width 419 height 231
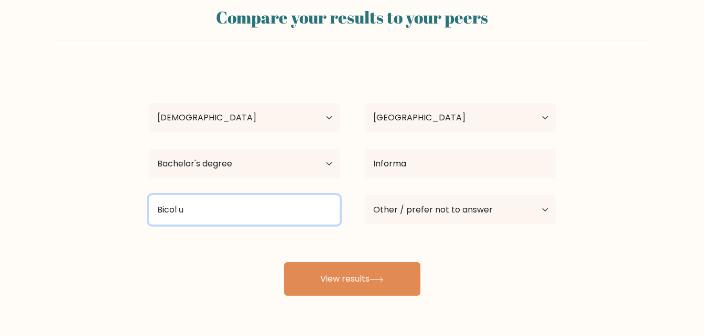
click at [209, 202] on input "Bicol u" at bounding box center [244, 209] width 191 height 29
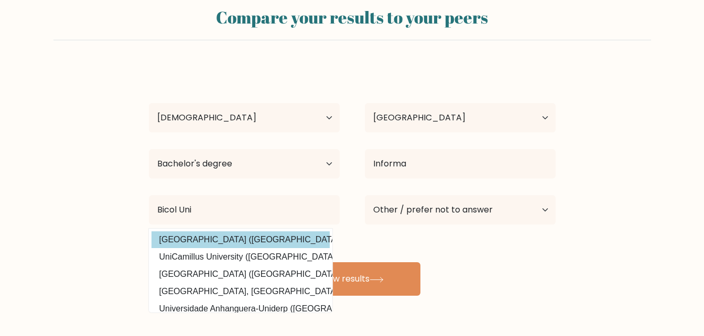
click at [202, 236] on div "Julie Ivie San Juan Age Under 18 years old 18-24 years old 25-34 years old 35-4…" at bounding box center [352, 181] width 419 height 231
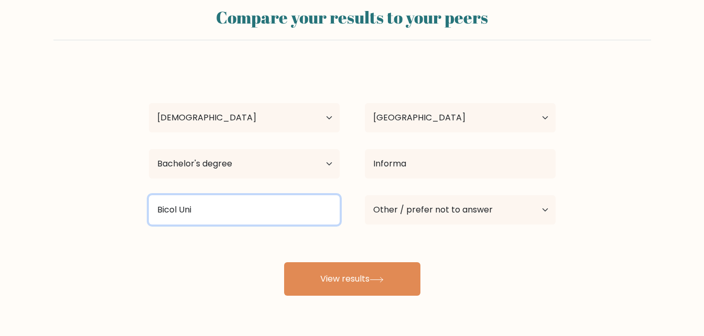
click at [216, 214] on input "Bicol Uni" at bounding box center [244, 209] width 191 height 29
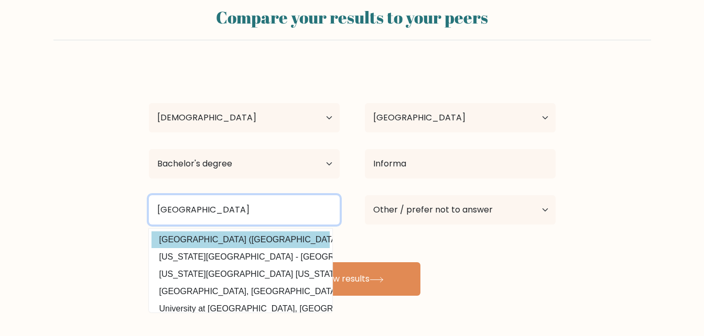
type input "[GEOGRAPHIC_DATA]"
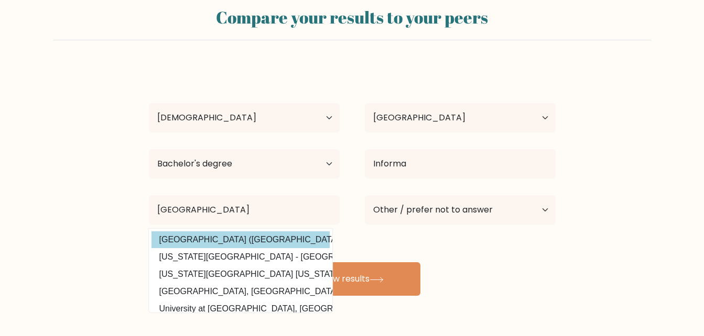
click at [227, 237] on option "Bicol University (Philippines)" at bounding box center [240, 240] width 178 height 17
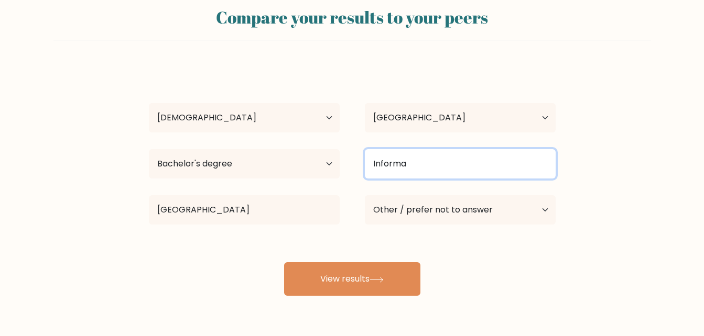
click at [438, 164] on input "Informa" at bounding box center [460, 163] width 191 height 29
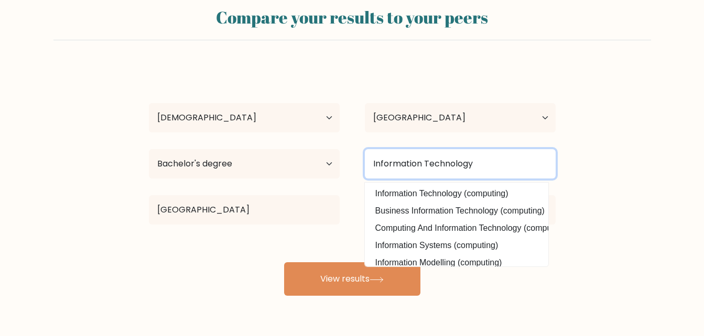
type input "Information Technology"
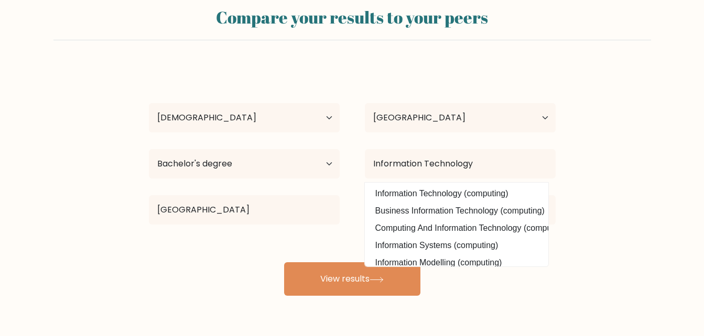
click at [579, 161] on form "Compare your results to your peers Julie Ivie San Juan Age Under 18 years old 1…" at bounding box center [352, 147] width 704 height 298
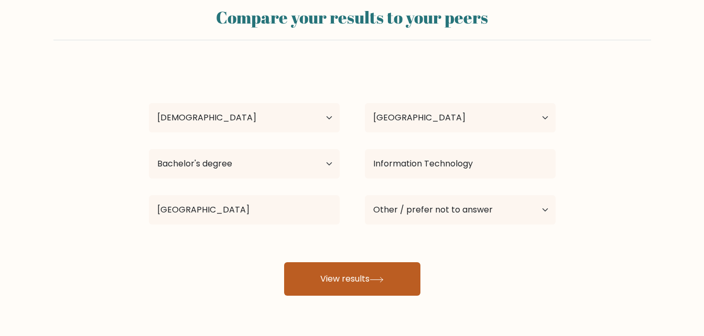
click at [364, 286] on button "View results" at bounding box center [352, 280] width 136 height 34
